Goal: Transaction & Acquisition: Purchase product/service

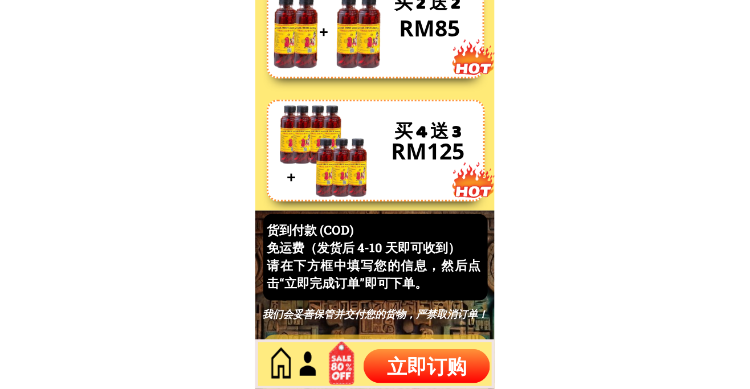
scroll to position [4876, 0]
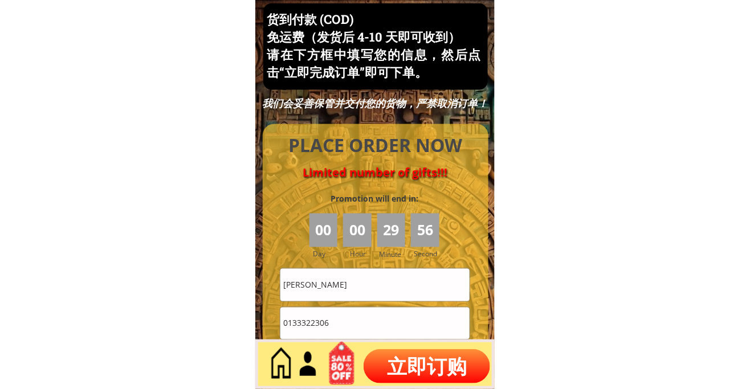
click at [358, 278] on input "[PERSON_NAME]" at bounding box center [374, 285] width 189 height 32
click at [358, 279] on input "[PERSON_NAME]" at bounding box center [374, 285] width 189 height 32
paste input "Ng suw yock"
type input "Ng suw yock"
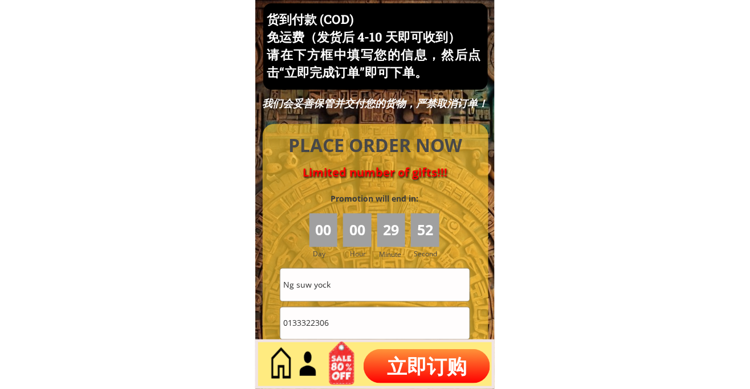
click at [335, 331] on input "0133322306" at bounding box center [374, 324] width 189 height 32
paste input "84093918"
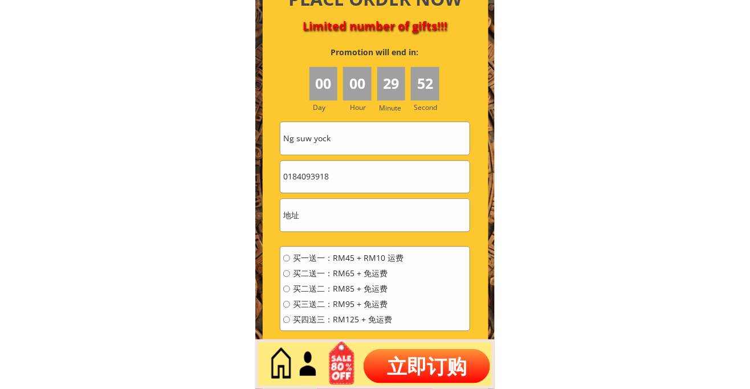
scroll to position [5086, 0]
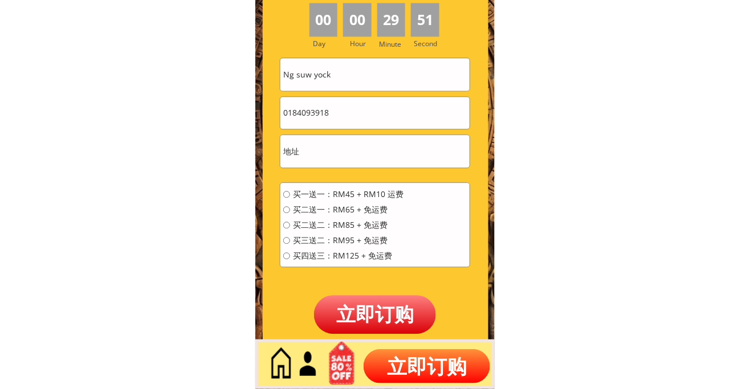
type input "0184093918"
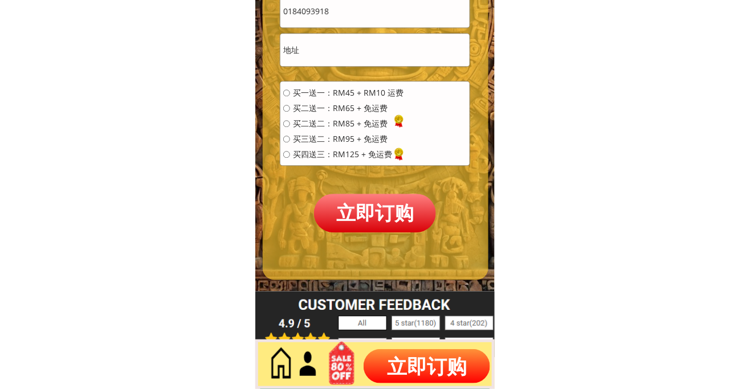
scroll to position [5192, 0]
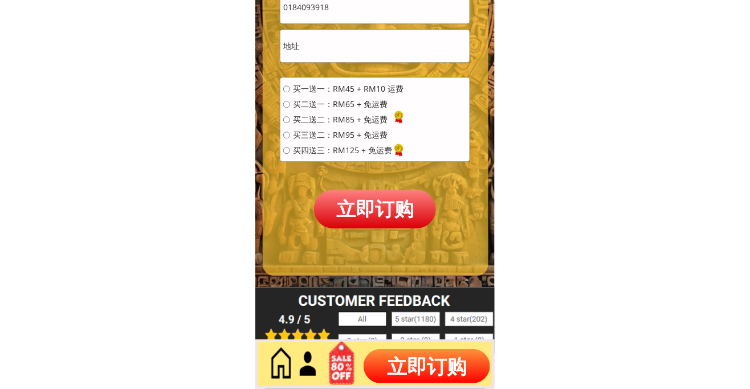
click at [348, 50] on input "text" at bounding box center [374, 46] width 189 height 32
paste input "[PERSON_NAME] Town, 07, [GEOGRAPHIC_DATA]"
type input "[PERSON_NAME] Town, 07, [GEOGRAPHIC_DATA]"
click at [352, 85] on span "买一送一：RM45 + RM10 运费" at bounding box center [348, 89] width 111 height 8
radio input "true"
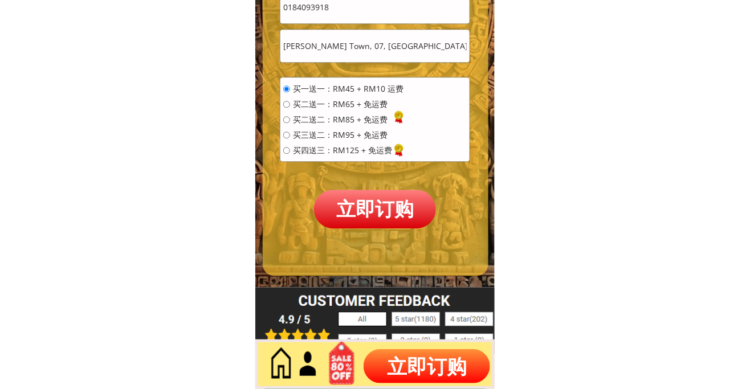
click at [386, 195] on p "立即订购" at bounding box center [375, 209] width 122 height 38
